Goal: Complete application form: Complete application form

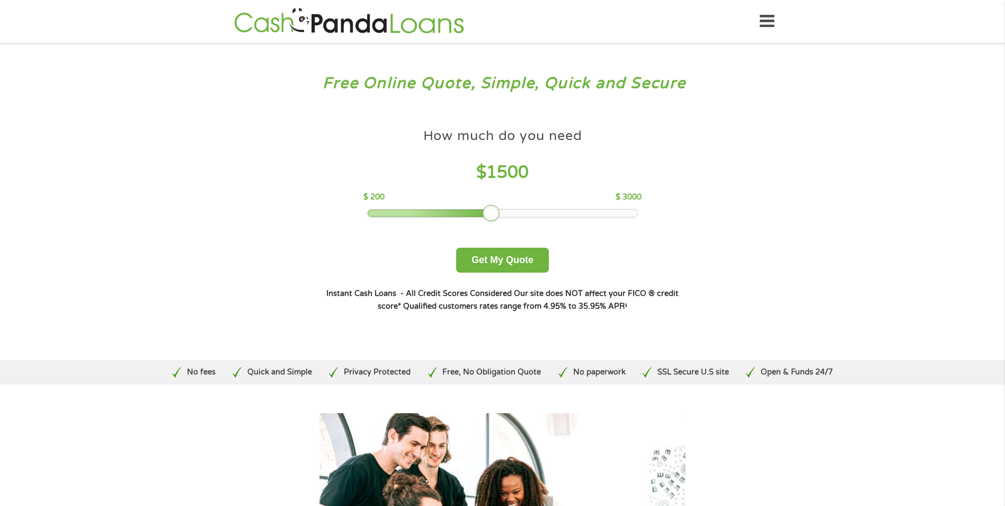
drag, startPoint x: 444, startPoint y: 211, endPoint x: 488, endPoint y: 211, distance: 44.0
click at [488, 211] on div at bounding box center [491, 213] width 17 height 17
click at [507, 258] on button "Get My Quote" at bounding box center [502, 259] width 93 height 25
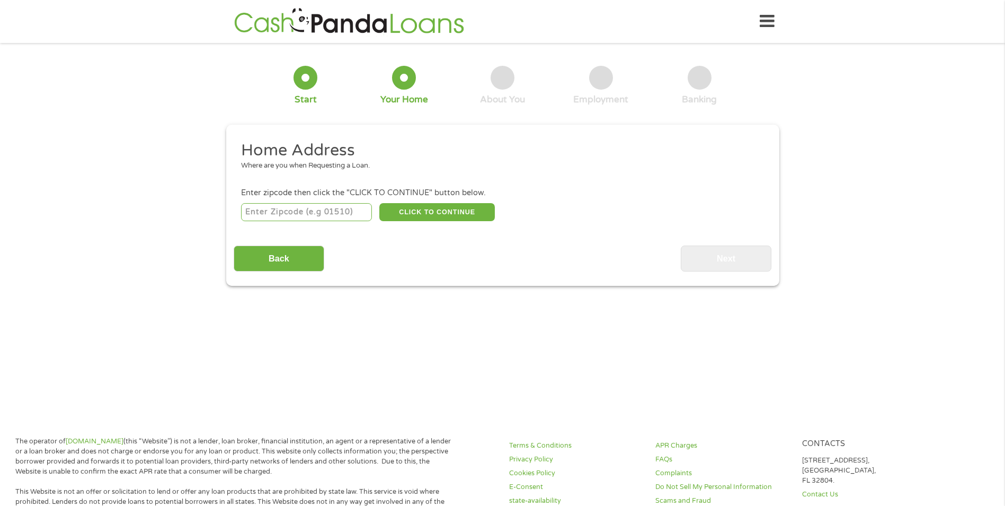
click at [290, 206] on input "number" at bounding box center [306, 212] width 131 height 18
type input "38632"
click at [405, 209] on button "CLICK TO CONTINUE" at bounding box center [437, 212] width 116 height 18
type input "38632"
type input "Hernando"
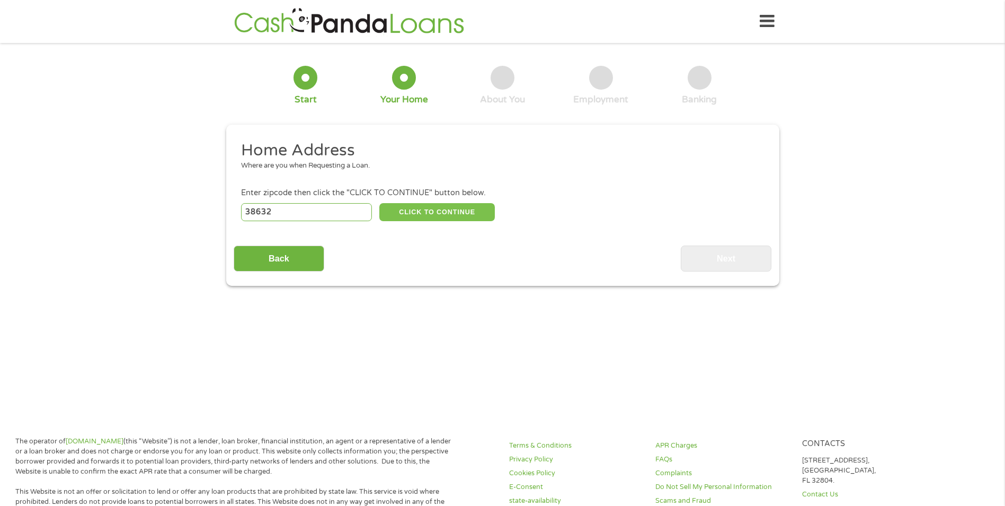
select select "Mississippi"
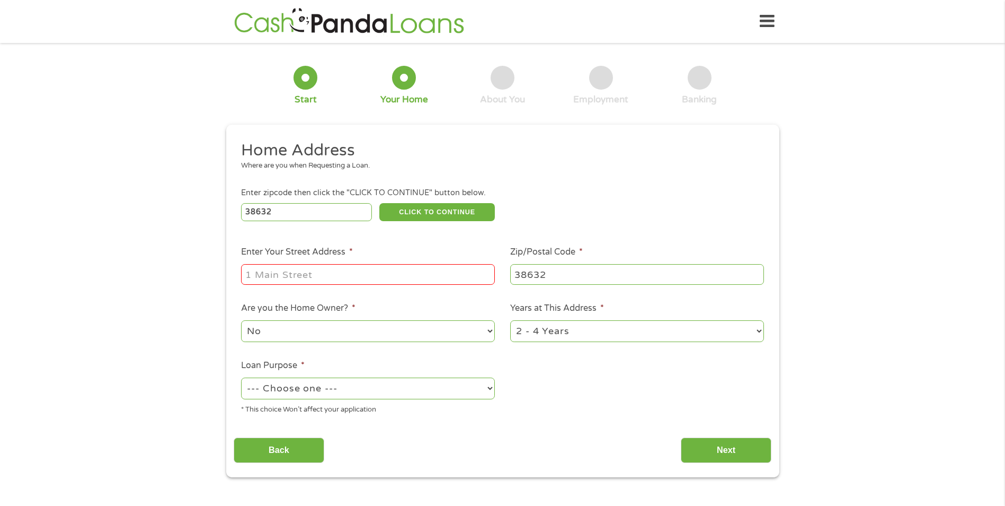
click at [287, 280] on input "Enter Your Street Address *" at bounding box center [368, 274] width 254 height 20
type input "2665 Baldwin RD S"
click at [490, 386] on select "--- Choose one --- Pay Bills Debt Consolidation Home Improvement Major Purchase…" at bounding box center [368, 388] width 254 height 22
select select "medicalexpenses"
click at [241, 377] on select "--- Choose one --- Pay Bills Debt Consolidation Home Improvement Major Purchase…" at bounding box center [368, 388] width 254 height 22
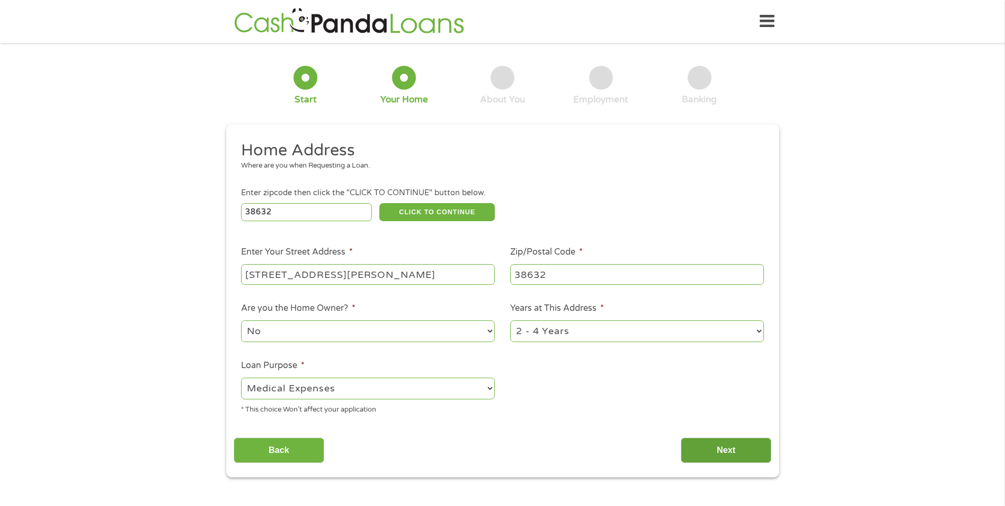
click at [740, 451] on input "Next" at bounding box center [726, 450] width 91 height 26
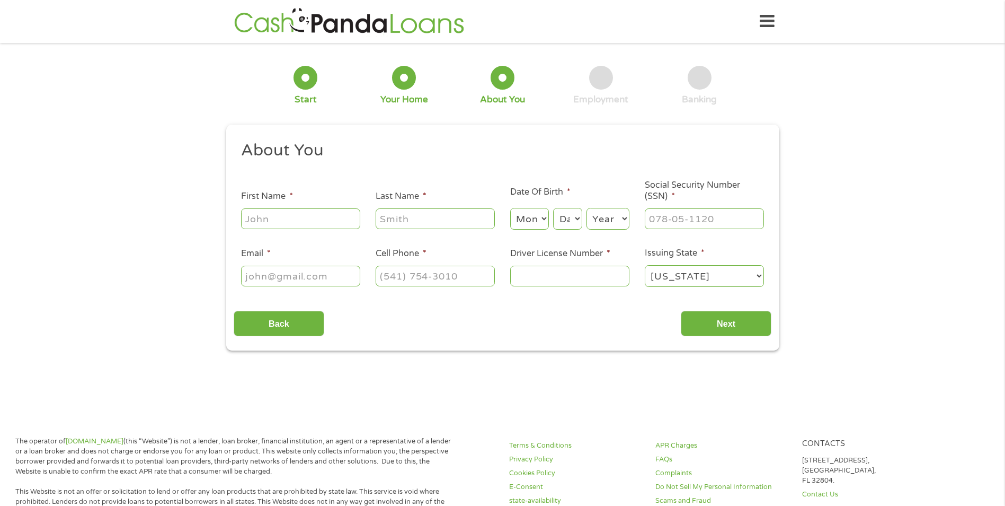
scroll to position [4, 4]
click at [280, 217] on input "First Name *" at bounding box center [300, 218] width 119 height 20
type input "Rhonda"
type input "Rhines"
select select "7"
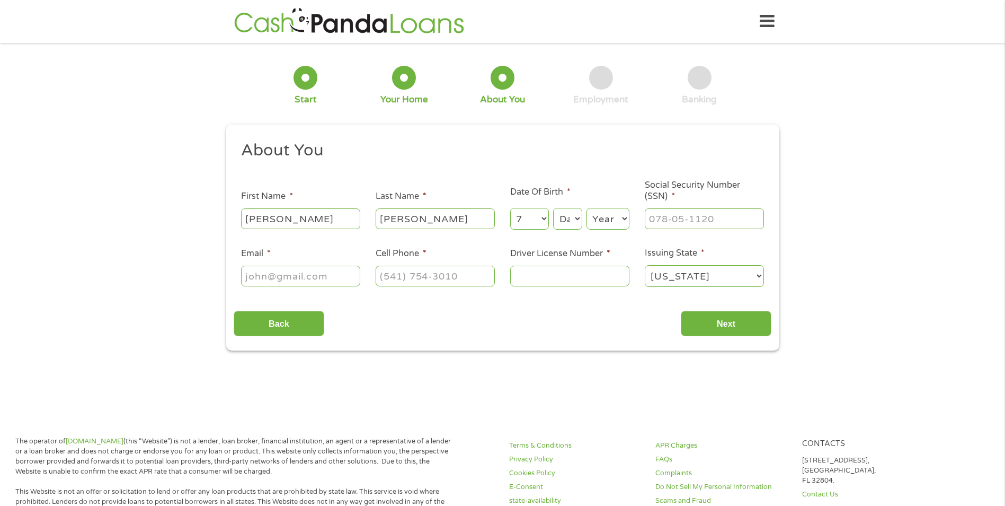
select select "26"
select select "1969"
type input "rhondaelizabeth1969@gmail.com"
type input "(662) 298-9856"
click at [545, 214] on select "Month 1 2 3 4 5 6 7 8 9 10 11 12" at bounding box center [529, 219] width 39 height 22
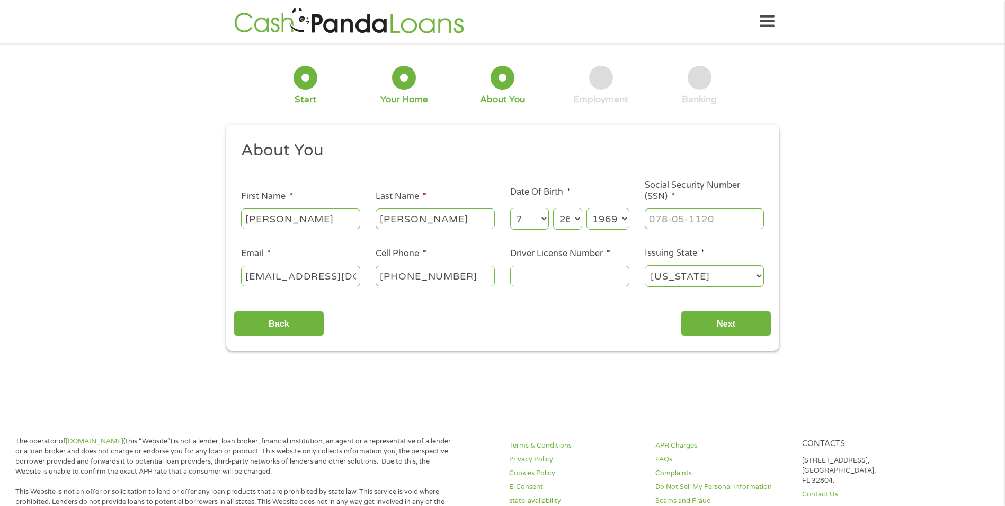
select select "11"
click at [510, 208] on select "Month 1 2 3 4 5 6 7 8 9 10 11 12" at bounding box center [529, 219] width 39 height 22
click at [664, 224] on input "___-__-____" at bounding box center [704, 218] width 119 height 20
type input "425-43-2093"
click at [538, 272] on input "Driver License Number *" at bounding box center [569, 275] width 119 height 20
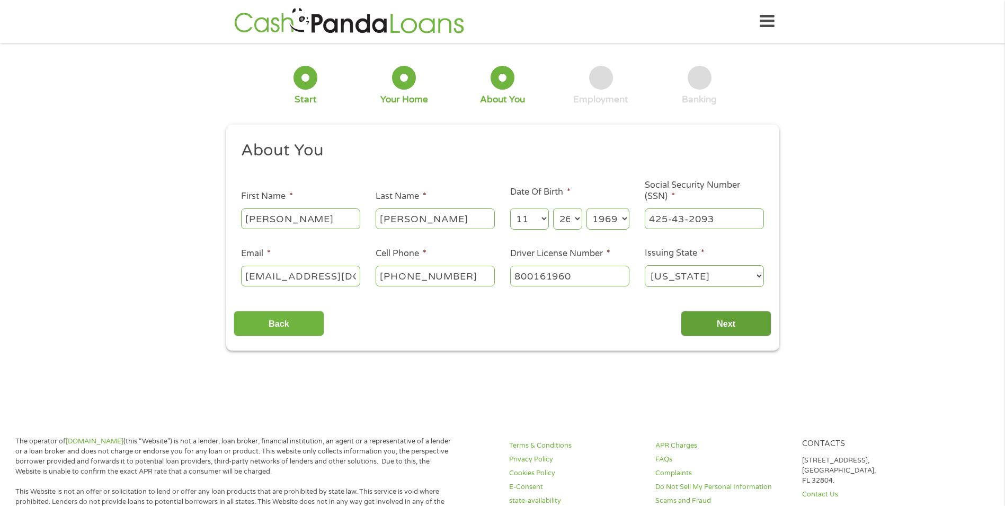
type input "800161960"
click at [690, 320] on input "Next" at bounding box center [726, 324] width 91 height 26
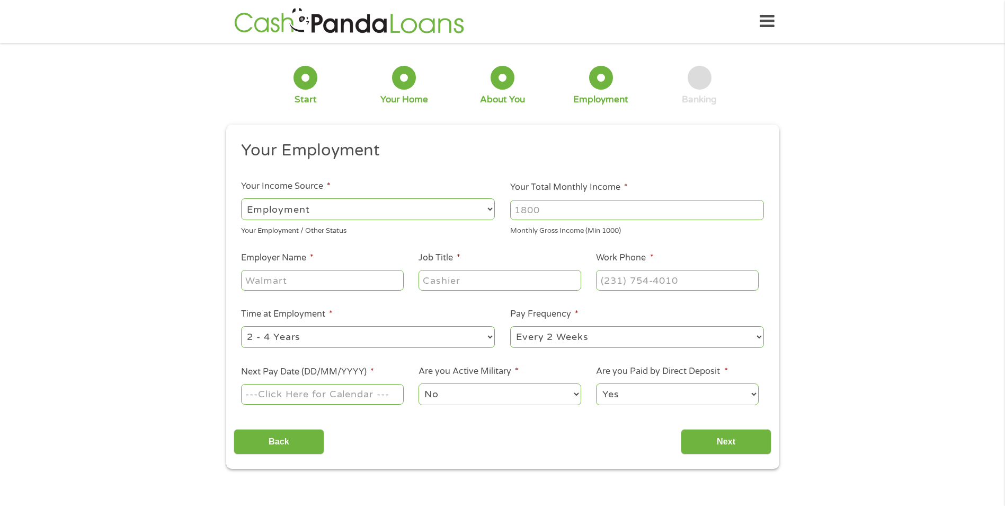
click at [490, 207] on select "--- Choose one --- Employment Self Employed Benefits" at bounding box center [368, 209] width 254 height 22
click at [489, 207] on select "--- Choose one --- Employment Self Employed Benefits" at bounding box center [368, 209] width 254 height 22
click at [754, 213] on input "1000" at bounding box center [637, 210] width 254 height 20
drag, startPoint x: 485, startPoint y: 214, endPoint x: 480, endPoint y: 215, distance: 5.9
click at [481, 215] on ul "Your Employment Your Income Source * --- Choose one --- Employment Self Employe…" at bounding box center [503, 277] width 538 height 274
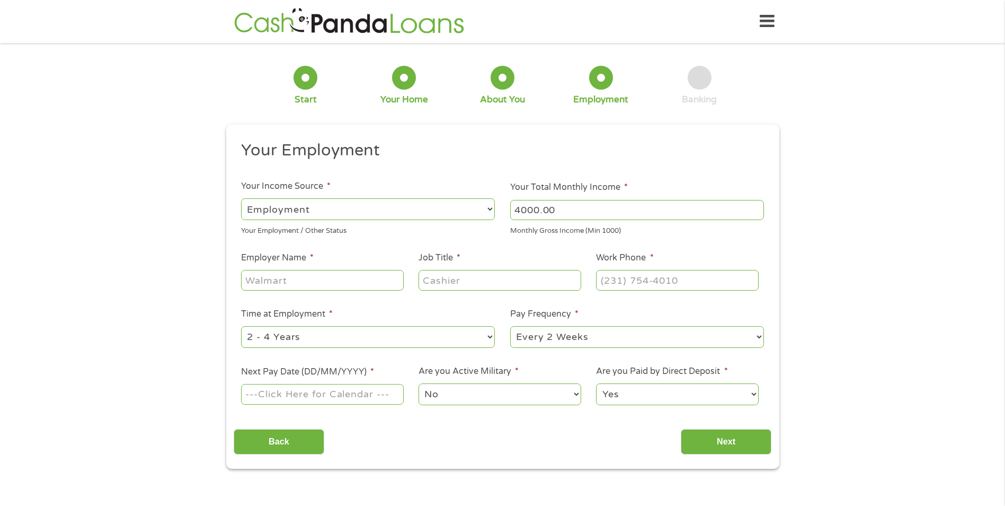
type input "4000.00"
click at [310, 281] on input "Employer Name *" at bounding box center [322, 280] width 162 height 20
drag, startPoint x: 310, startPoint y: 281, endPoint x: 216, endPoint y: 279, distance: 93.8
click at [217, 280] on div "1 Start 2 Your Home 3 About You 4 Employment 5 Banking 6 This field is hidden w…" at bounding box center [503, 259] width 572 height 418
type input "Al Williams Bail Bonds"
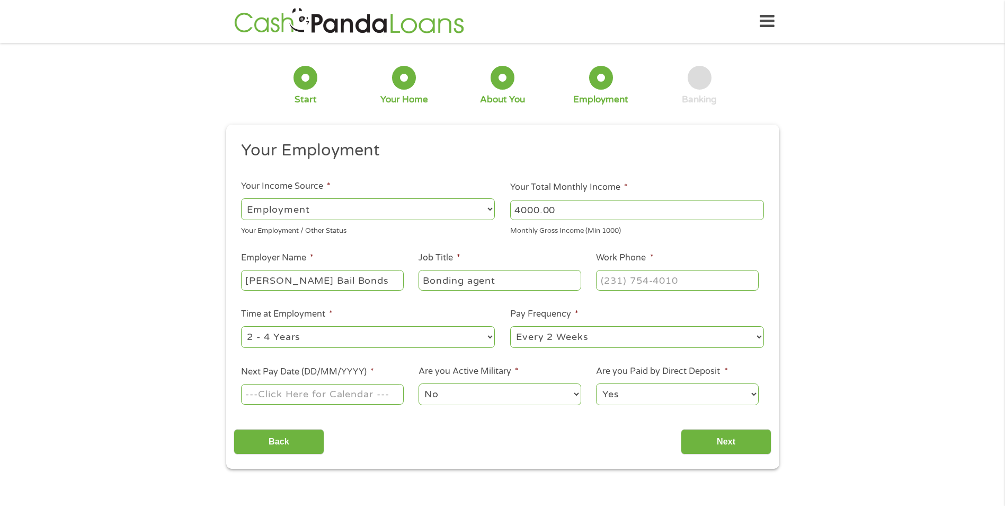
type input "Bonding agent"
type input "(662) 429-2310"
click at [490, 336] on select "--- Choose one --- 1 Year or less 1 - 2 Years 2 - 4 Years Over 4 Years" at bounding box center [368, 337] width 254 height 22
select select "24months"
click at [241, 326] on select "--- Choose one --- 1 Year or less 1 - 2 Years 2 - 4 Years Over 4 Years" at bounding box center [368, 337] width 254 height 22
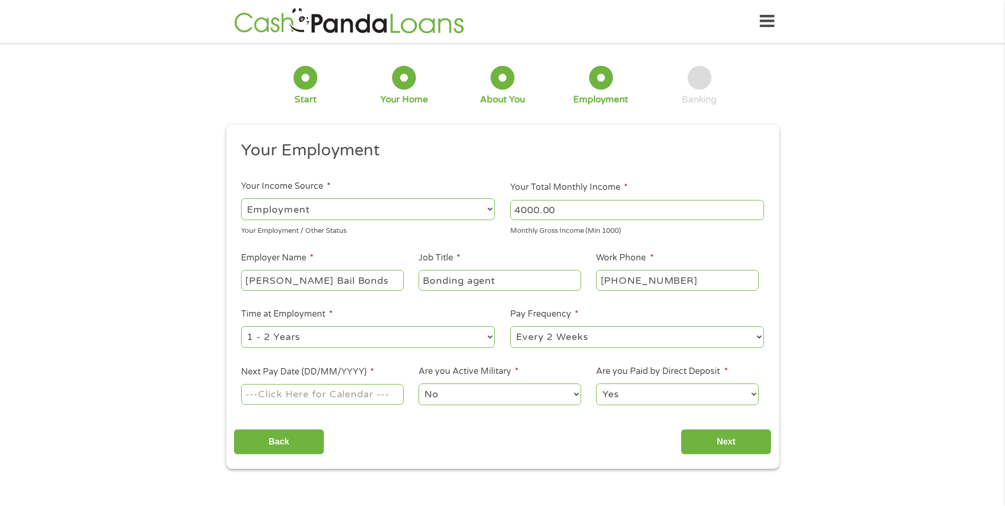
click at [759, 334] on select "--- Choose one --- Every 2 Weeks Every Week Monthly Semi-Monthly" at bounding box center [637, 337] width 254 height 22
select select "weekly"
click at [510, 326] on select "--- Choose one --- Every 2 Weeks Every Week Monthly Semi-Monthly" at bounding box center [637, 337] width 254 height 22
click at [299, 390] on input "Next Pay Date (DD/MM/YYYY) *" at bounding box center [322, 394] width 162 height 20
type input "26/09/2025"
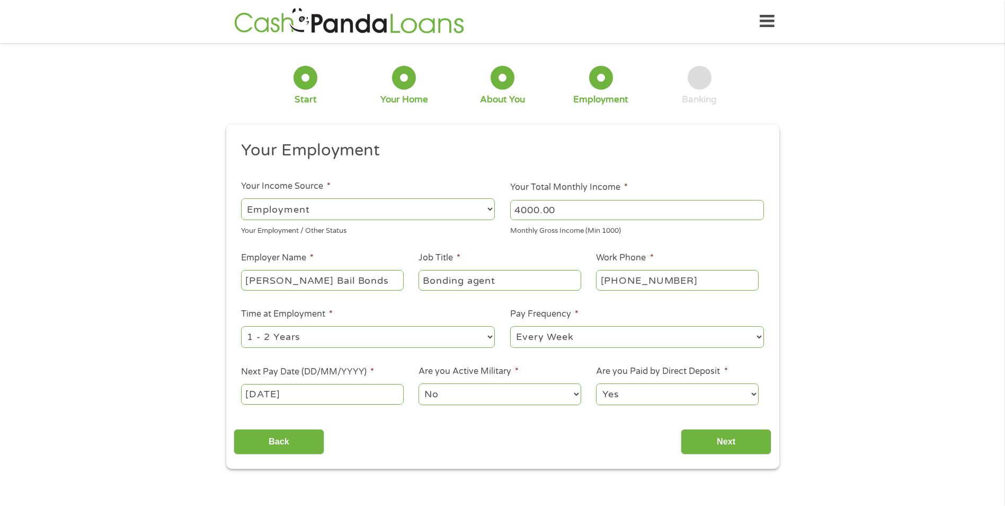
click at [753, 393] on select "Yes No" at bounding box center [677, 394] width 162 height 22
select select "0"
click at [596, 383] on select "Yes No" at bounding box center [677, 394] width 162 height 22
drag, startPoint x: 723, startPoint y: 440, endPoint x: 686, endPoint y: 455, distance: 39.3
click at [723, 440] on input "Next" at bounding box center [726, 442] width 91 height 26
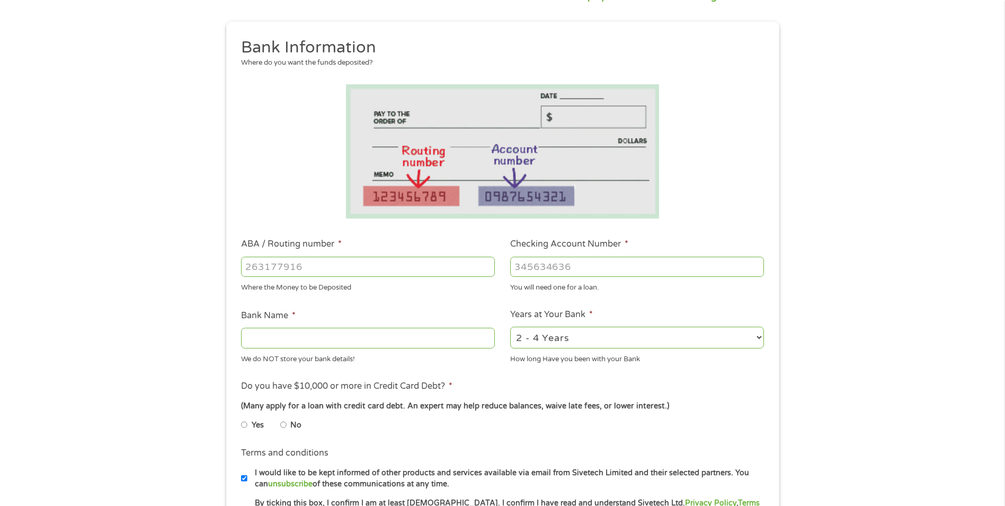
scroll to position [106, 0]
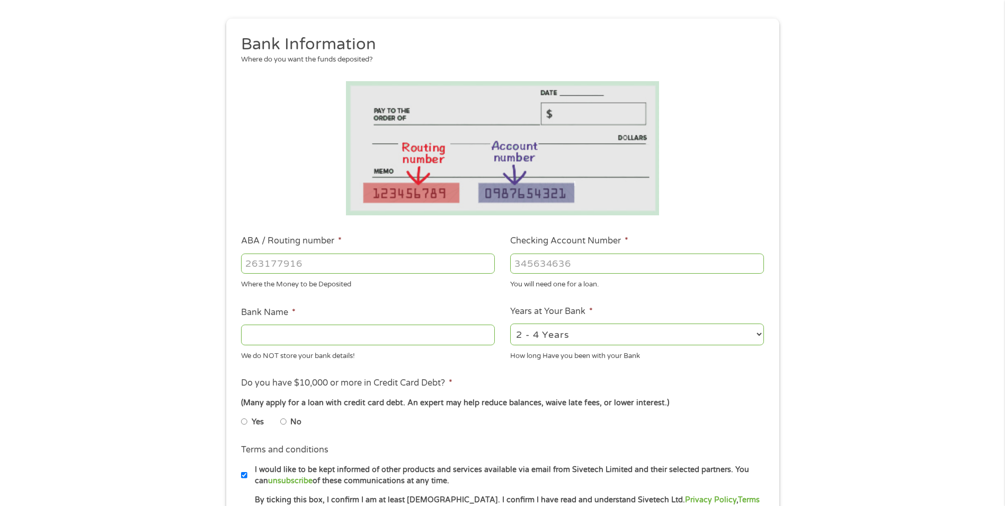
click at [302, 263] on input "ABA / Routing number *" at bounding box center [368, 263] width 254 height 20
type input "031101279"
type input "THE BANCORP BANK"
type input "031101279"
click at [543, 255] on input "Checking Account Number *" at bounding box center [637, 263] width 254 height 20
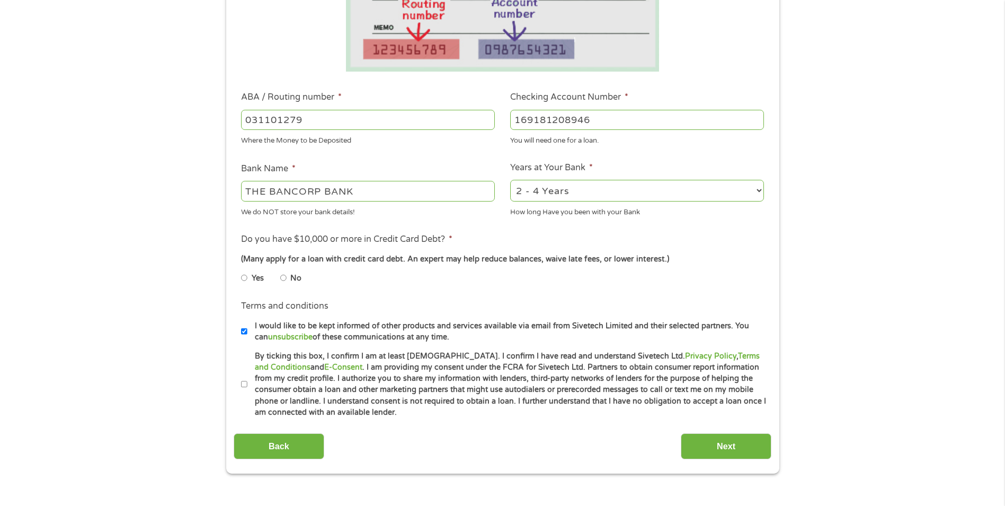
scroll to position [265, 0]
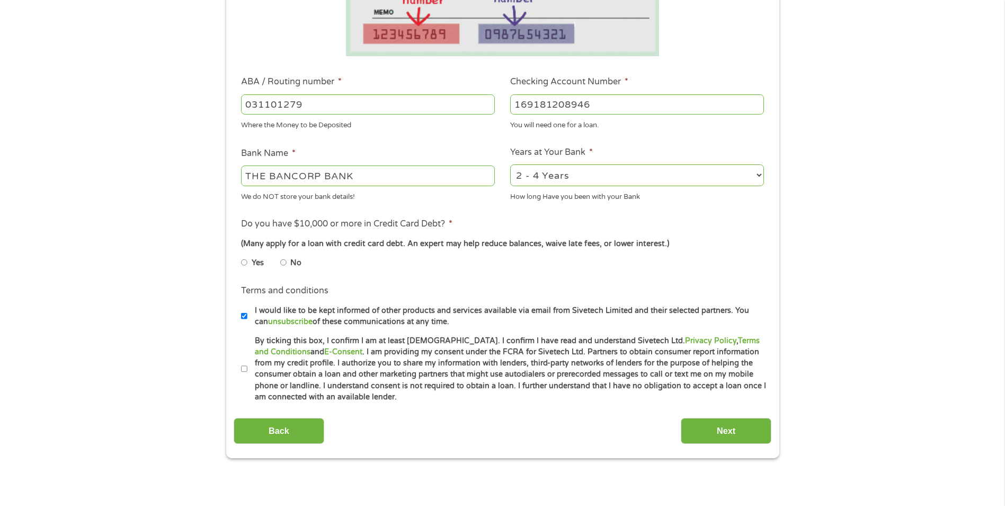
type input "169181208946"
click at [284, 263] on input "No" at bounding box center [283, 262] width 6 height 17
radio input "true"
drag, startPoint x: 243, startPoint y: 369, endPoint x: 249, endPoint y: 369, distance: 5.8
click at [243, 369] on input "By ticking this box, I confirm I am at least 18 years old. I confirm I have rea…" at bounding box center [244, 368] width 6 height 17
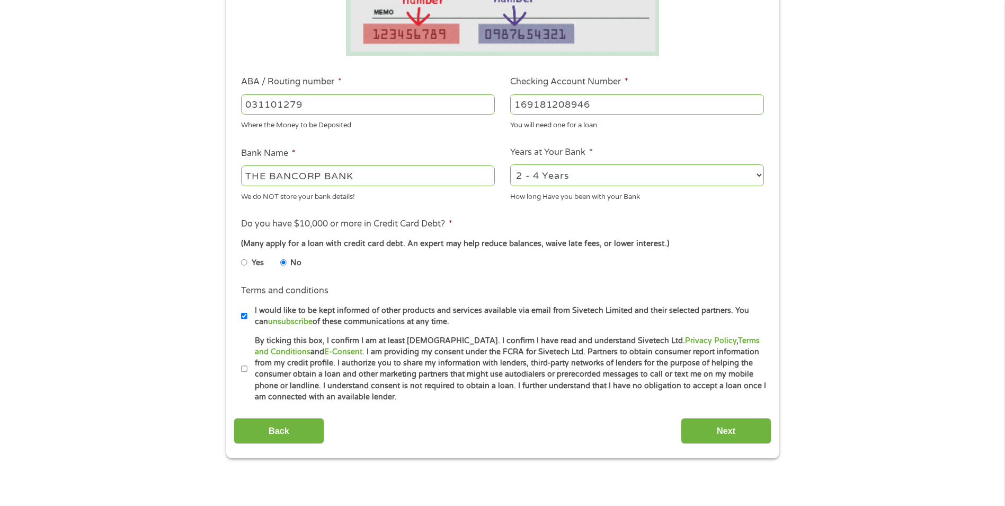
checkbox input "true"
click at [741, 428] on input "Next" at bounding box center [726, 431] width 91 height 26
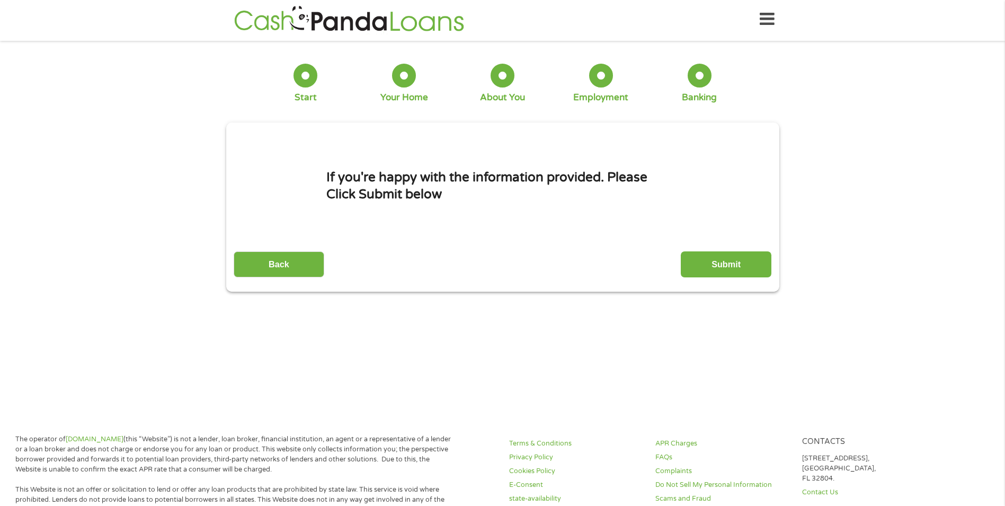
scroll to position [0, 0]
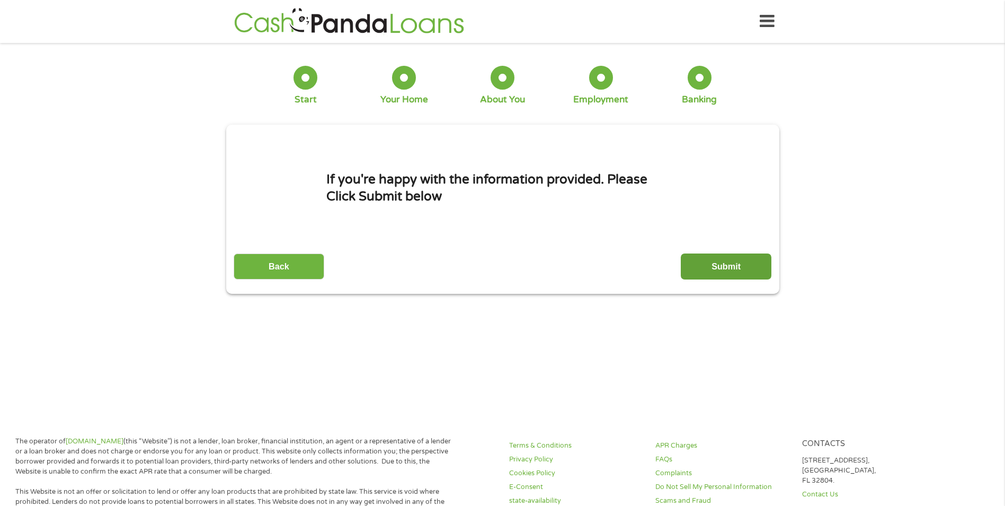
click at [716, 268] on input "Submit" at bounding box center [726, 266] width 91 height 26
